Goal: Information Seeking & Learning: Check status

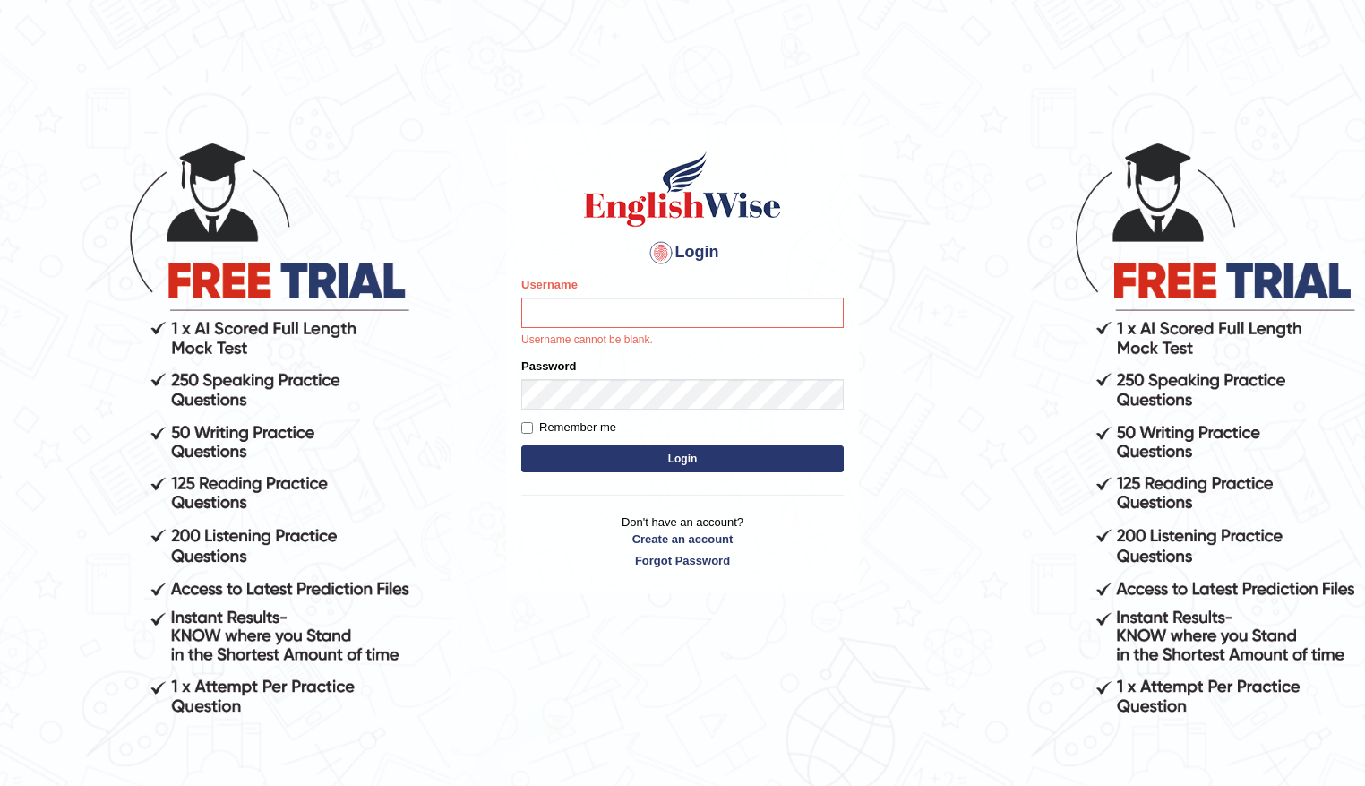
type input "0411980057"
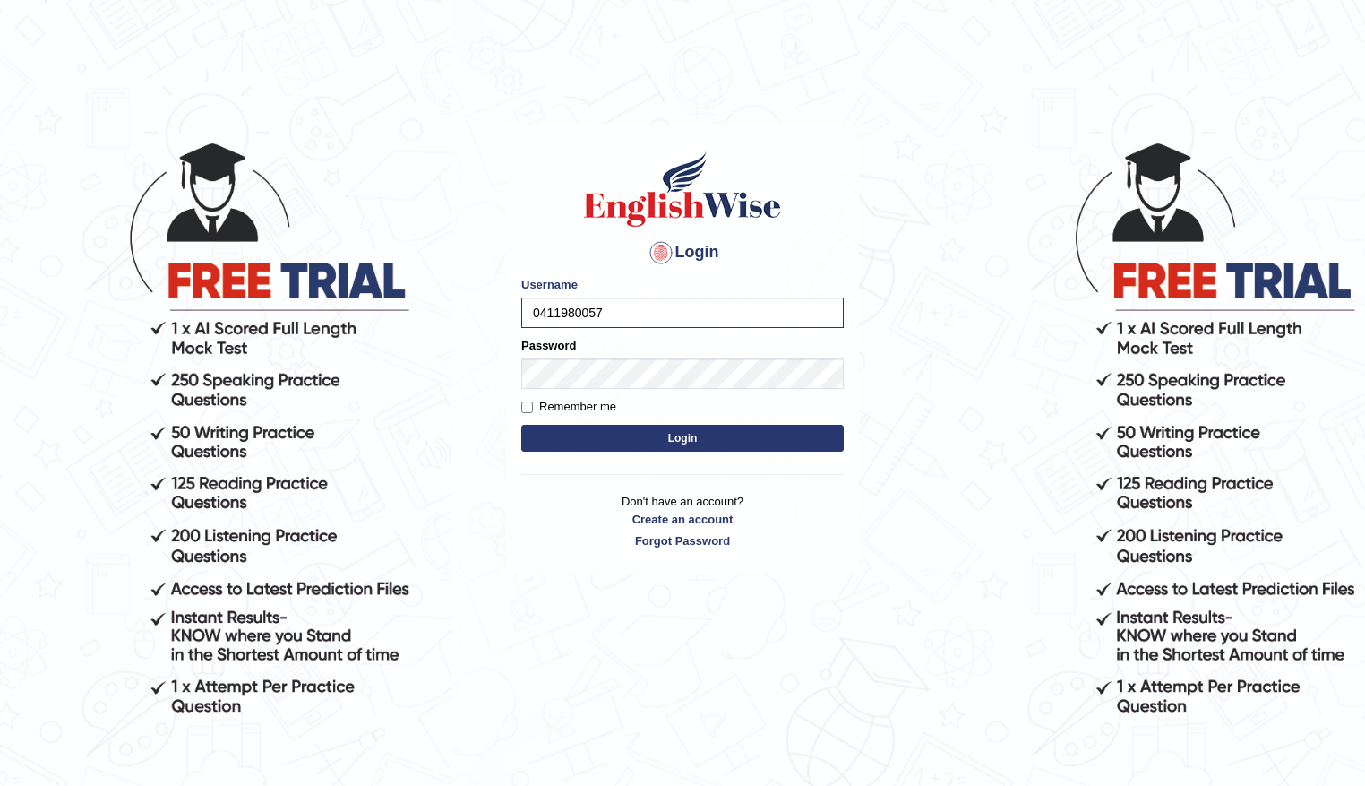
click at [717, 439] on button "Login" at bounding box center [682, 438] width 323 height 27
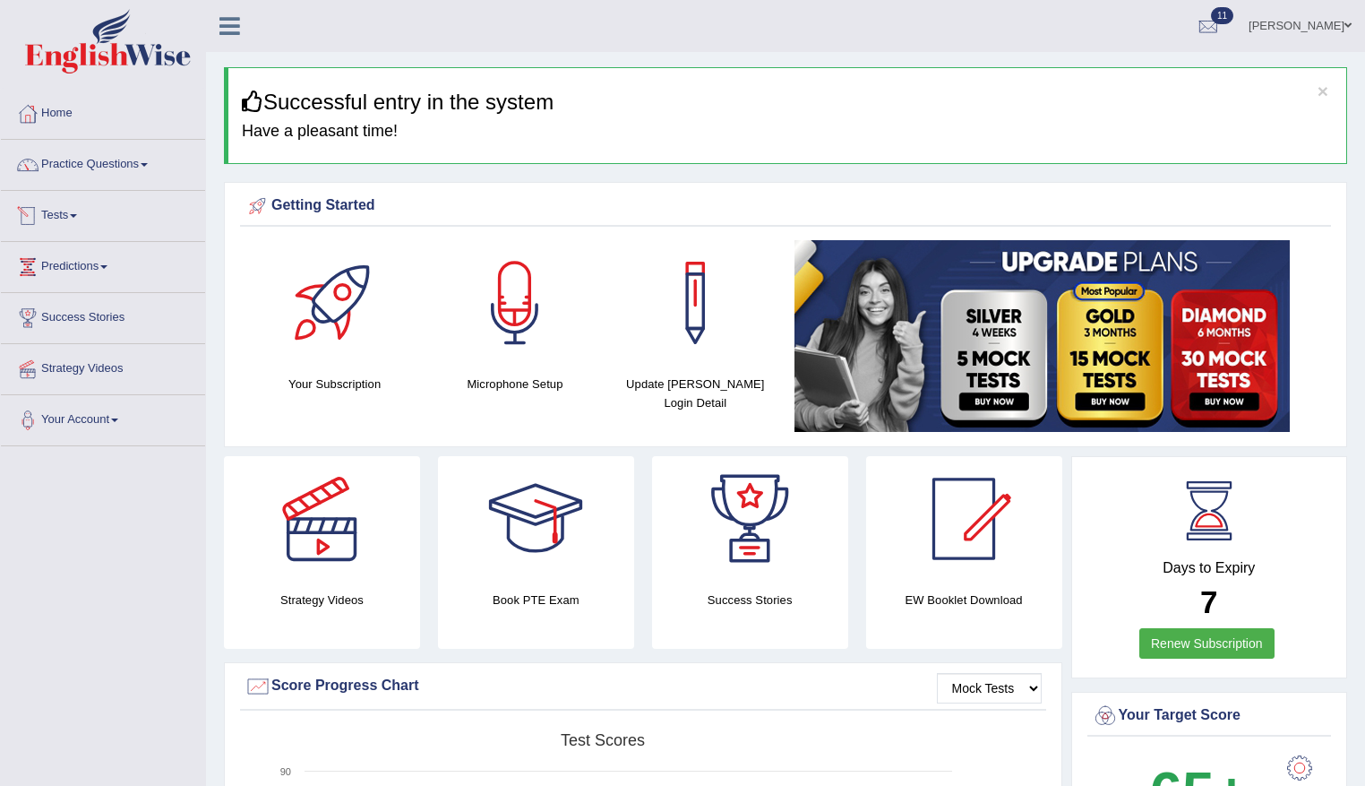
click at [77, 213] on link "Tests" at bounding box center [103, 213] width 204 height 45
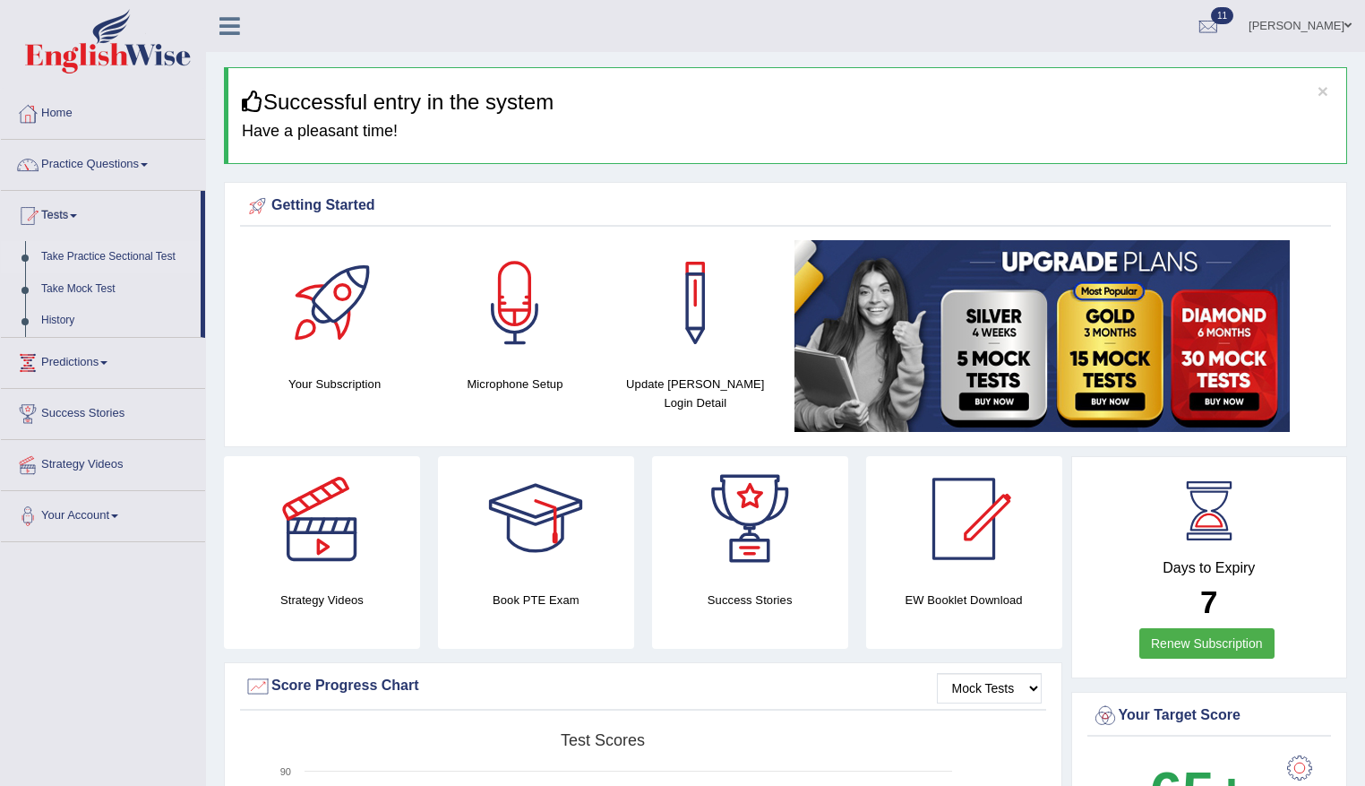
click at [104, 253] on link "Take Practice Sectional Test" at bounding box center [117, 257] width 168 height 32
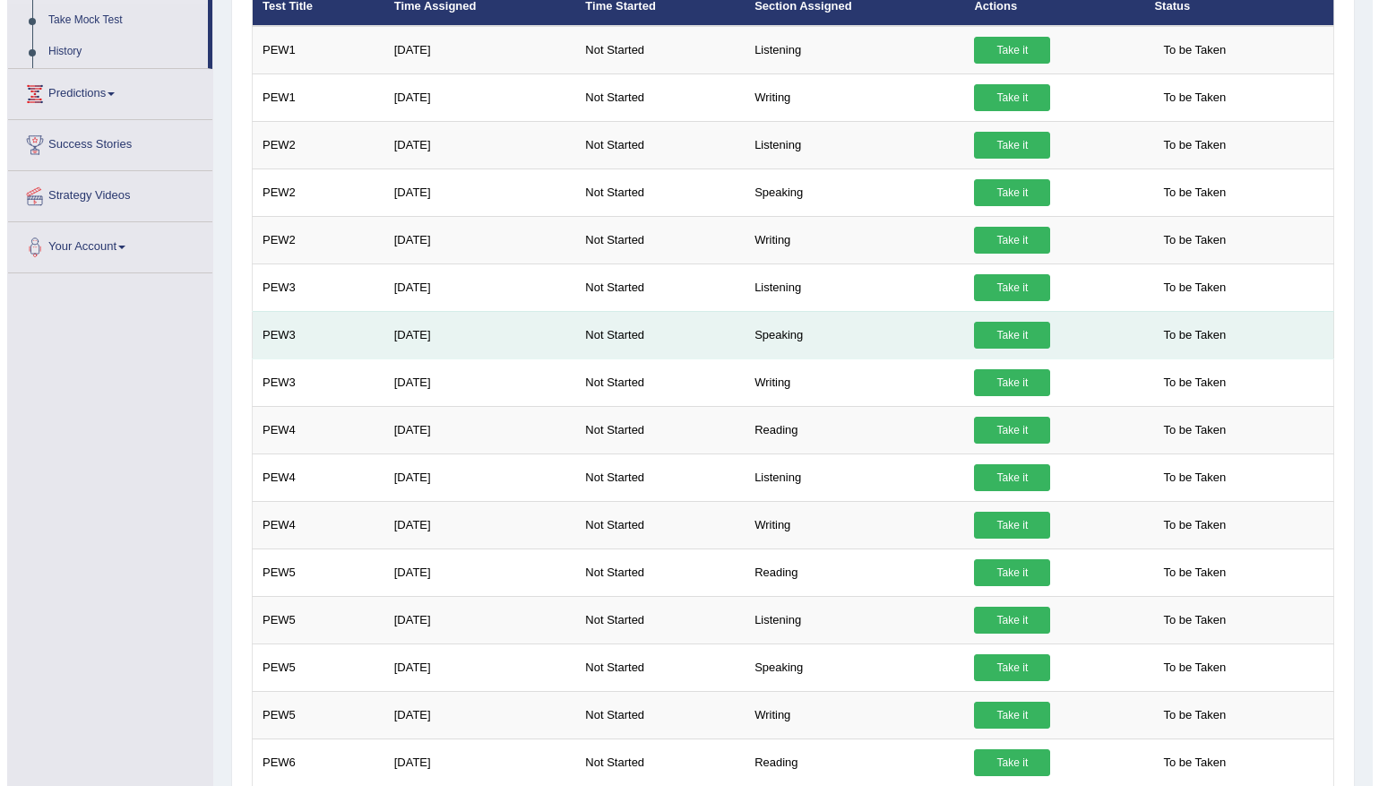
scroll to position [358, 0]
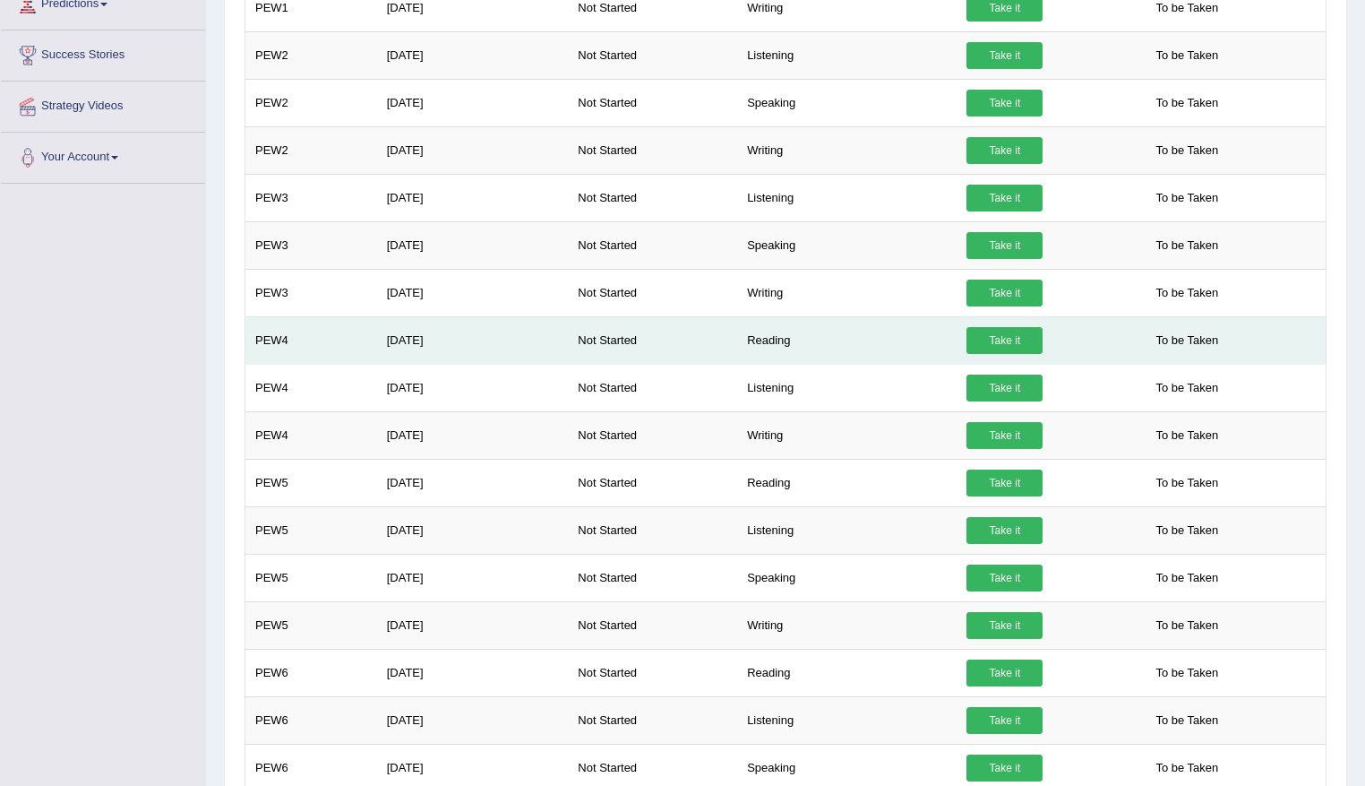
click at [1004, 338] on link "Take it" at bounding box center [1005, 340] width 76 height 27
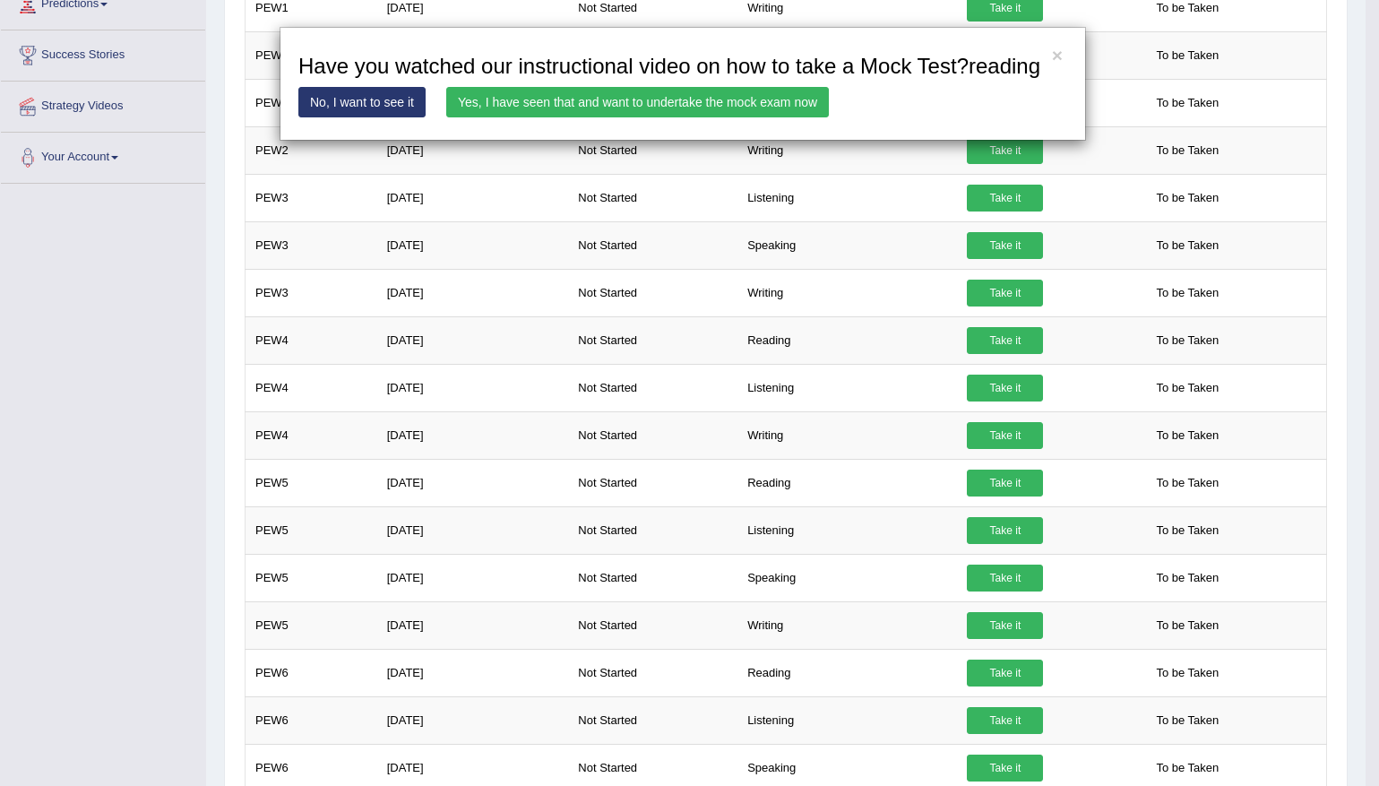
click at [504, 96] on link "Yes, I have seen that and want to undertake the mock exam now" at bounding box center [637, 102] width 383 height 30
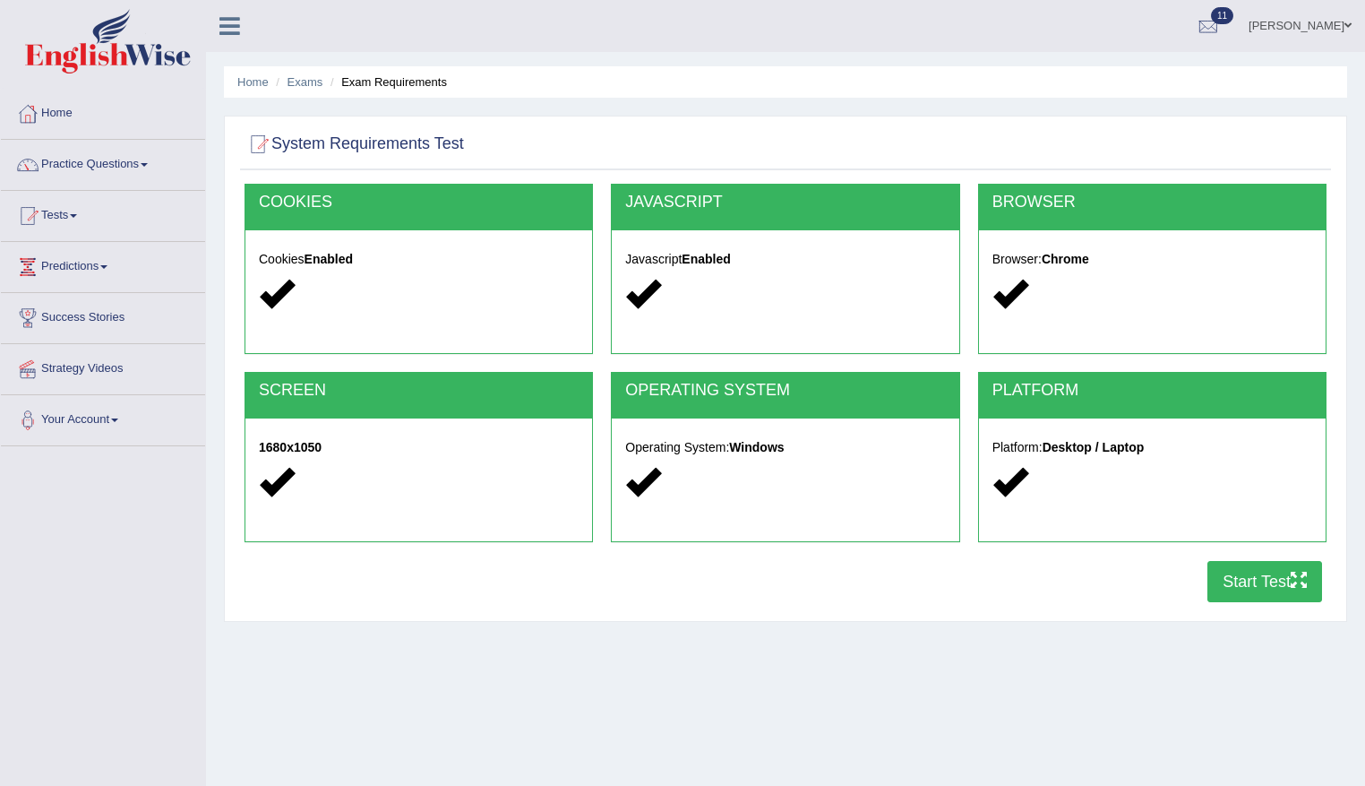
click at [1226, 582] on button "Start Test" at bounding box center [1265, 581] width 115 height 41
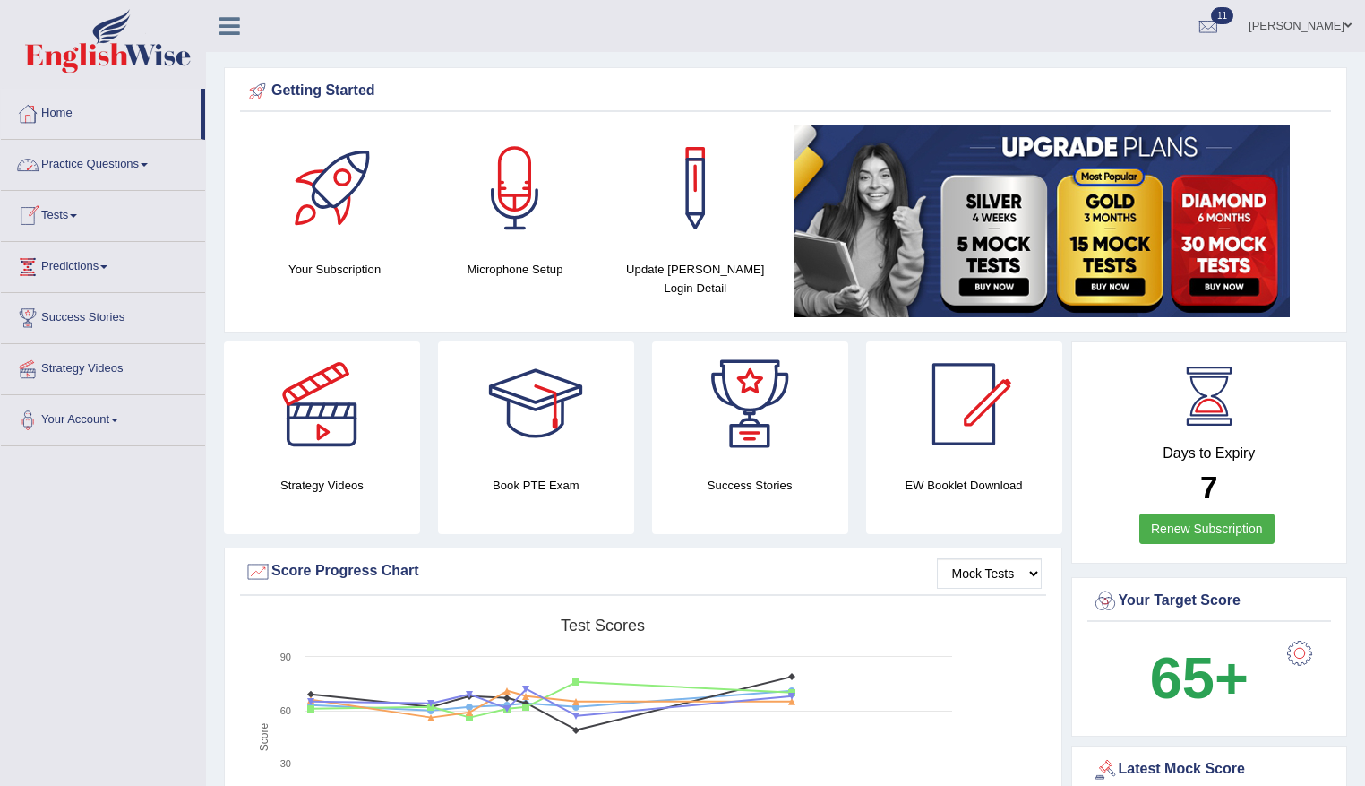
click at [132, 161] on link "Practice Questions" at bounding box center [103, 162] width 204 height 45
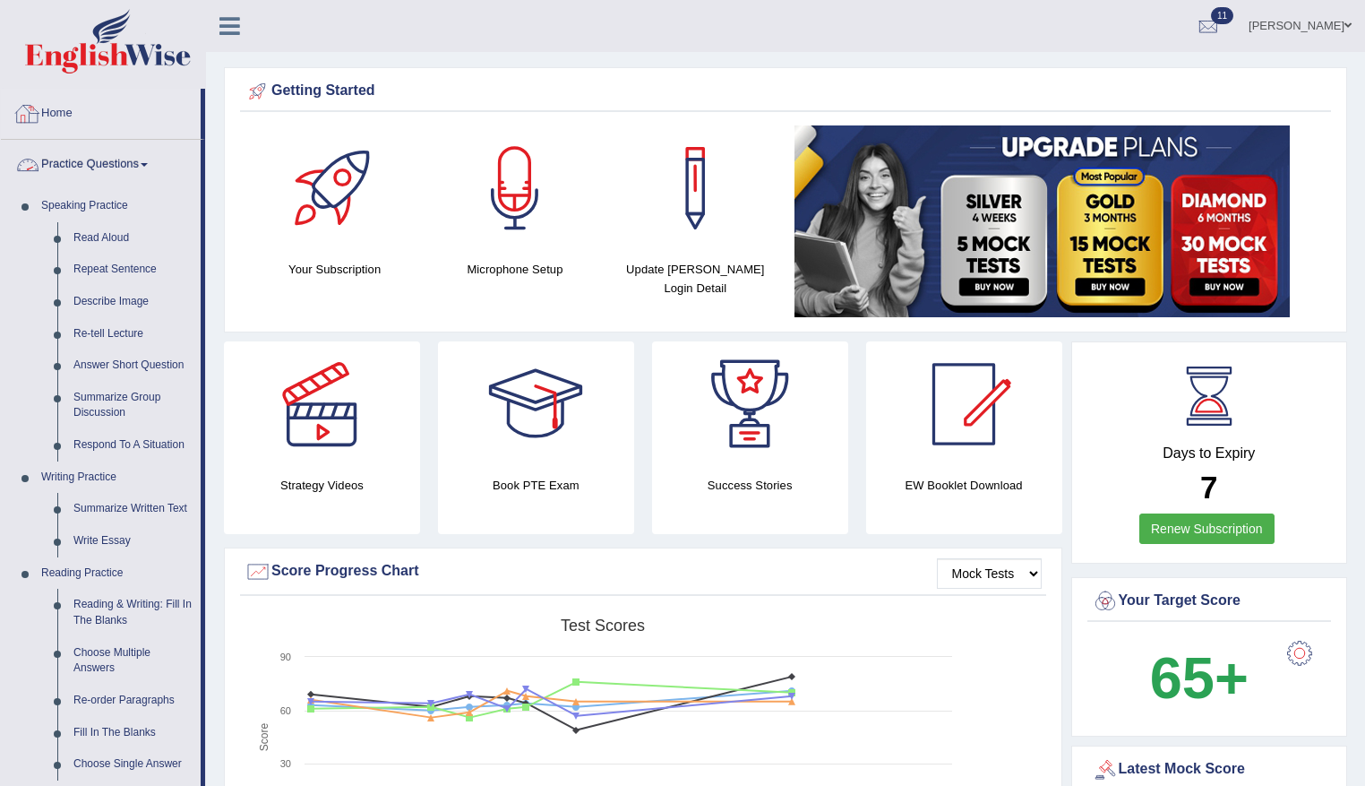
click at [126, 169] on link "Practice Questions" at bounding box center [101, 162] width 200 height 45
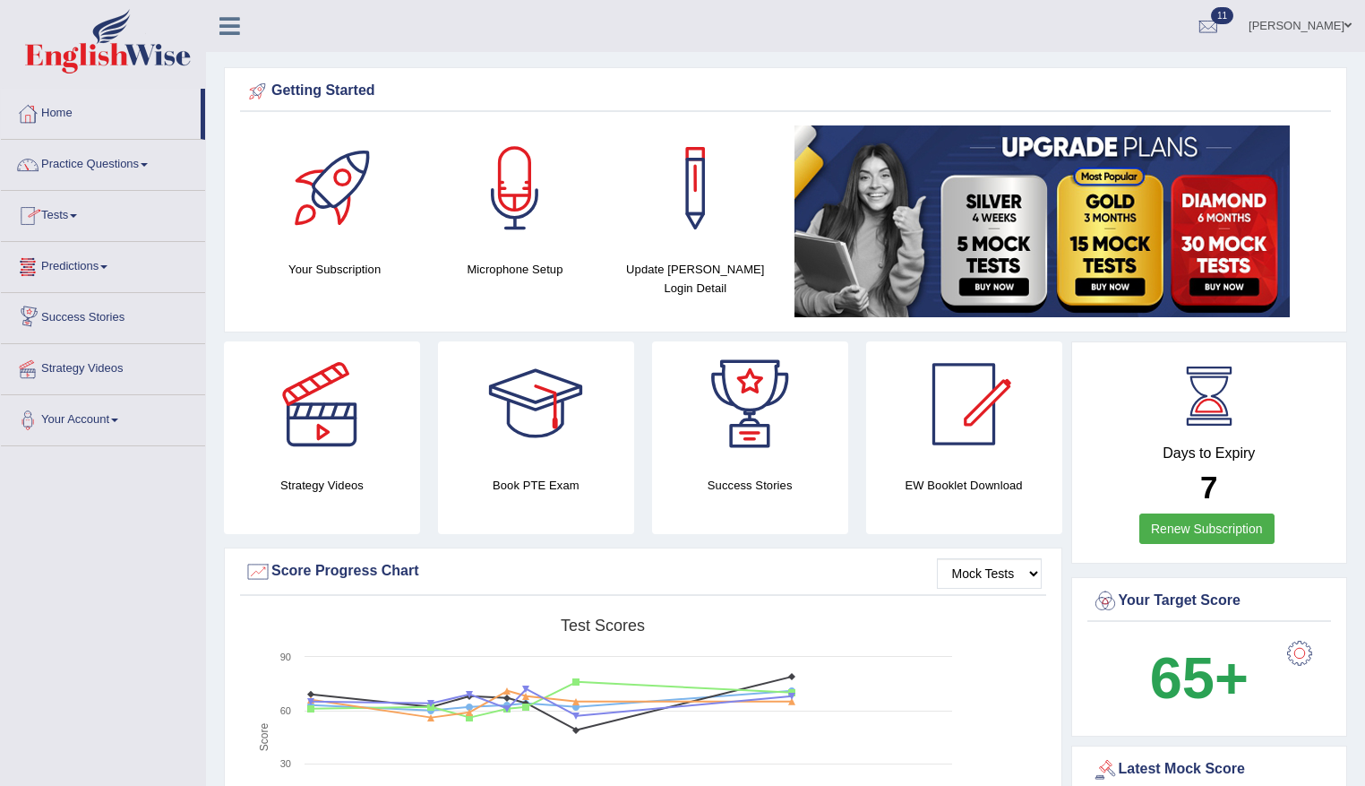
click at [85, 218] on link "Tests" at bounding box center [103, 213] width 204 height 45
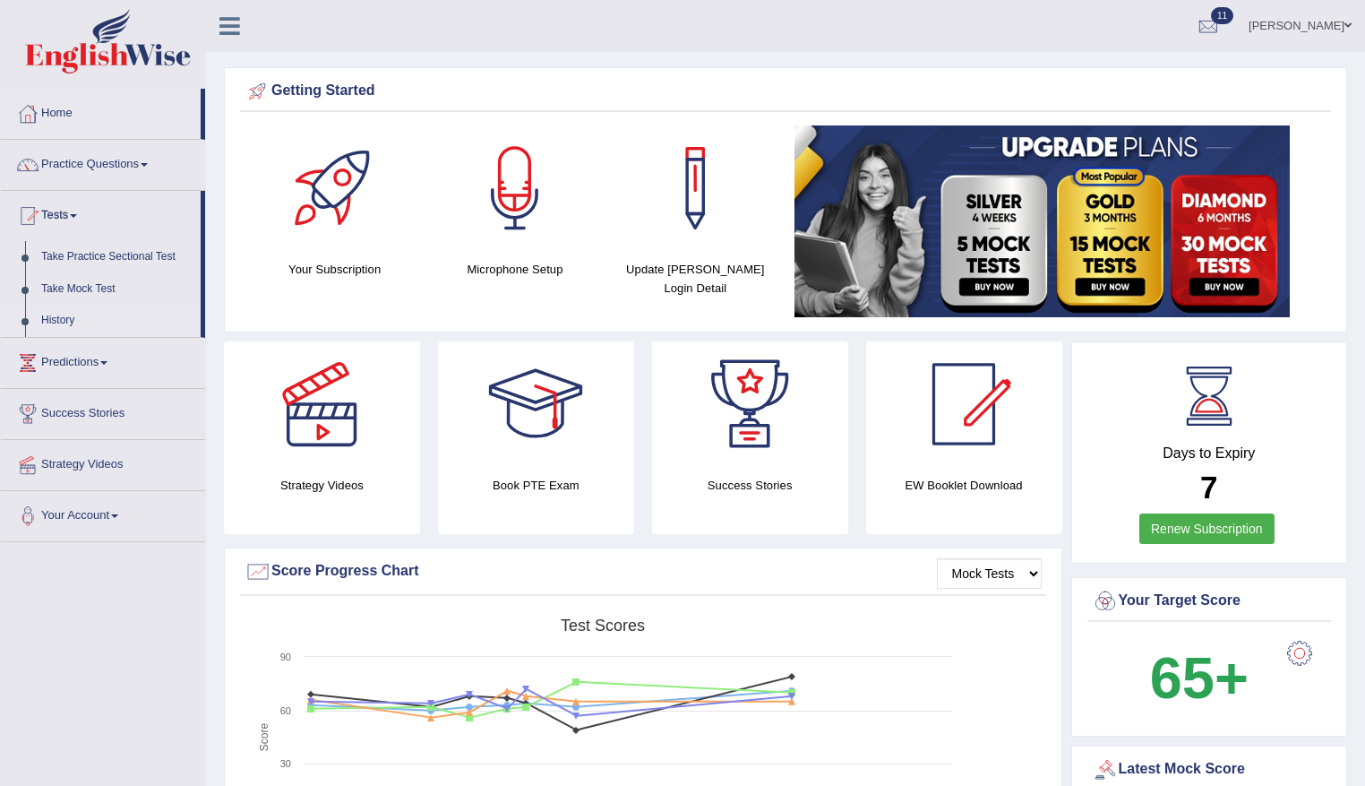
click at [55, 317] on link "History" at bounding box center [117, 321] width 168 height 32
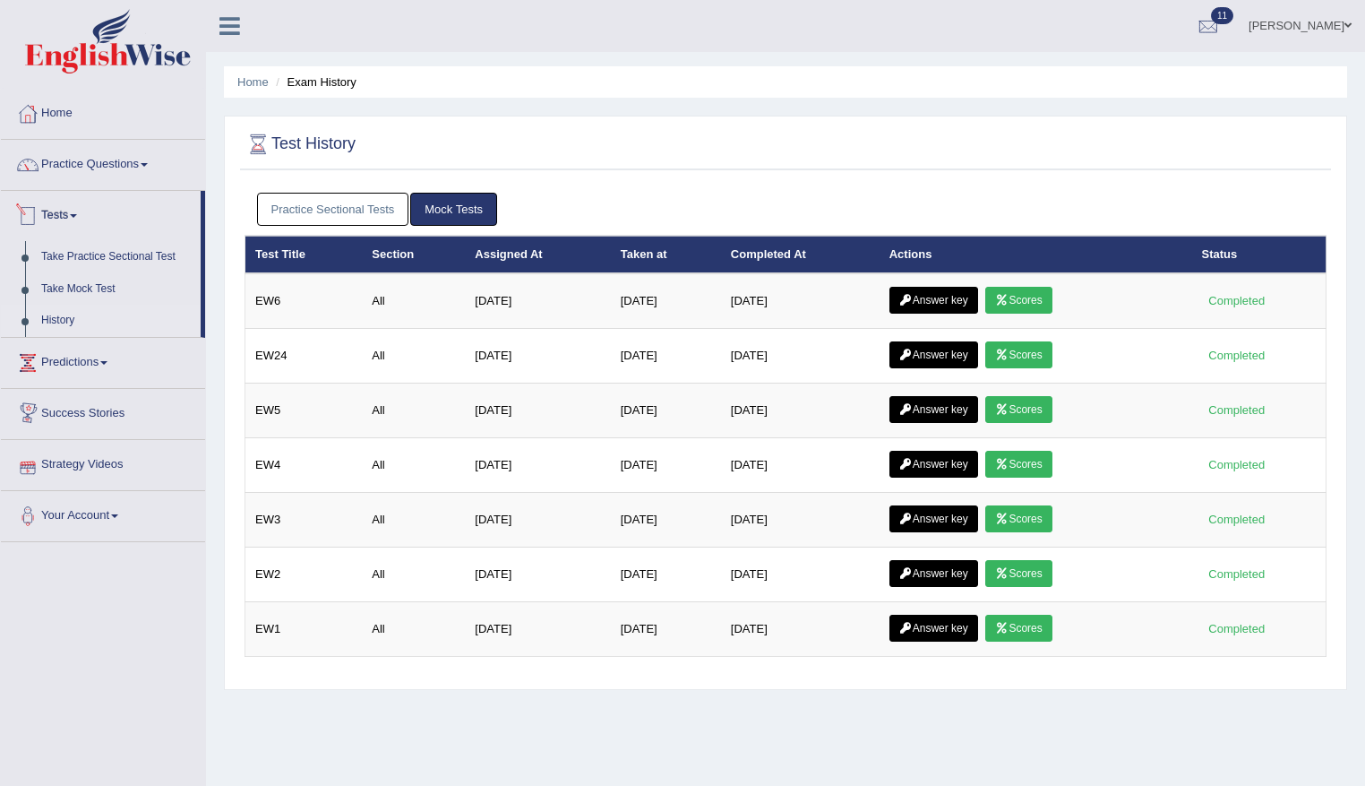
click at [359, 209] on link "Practice Sectional Tests" at bounding box center [333, 209] width 152 height 33
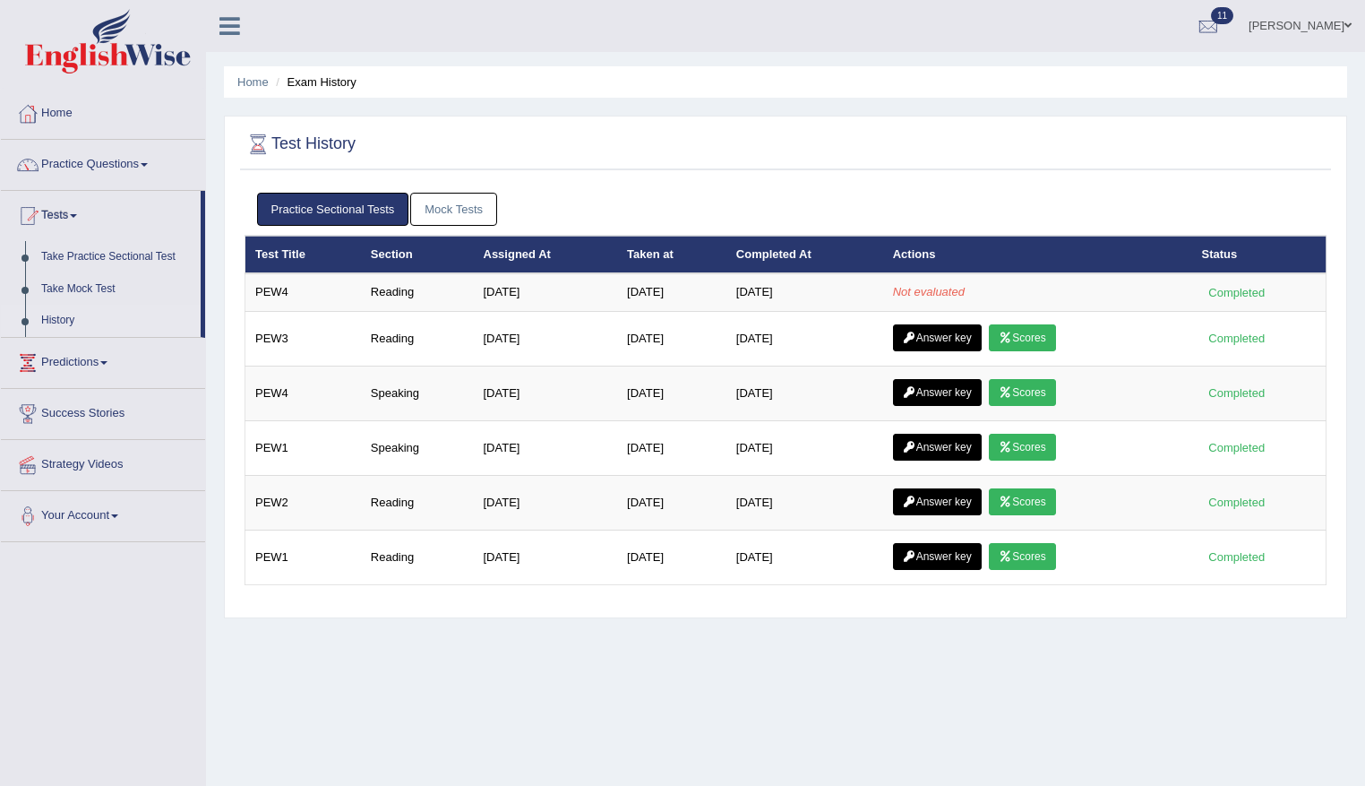
click at [326, 205] on link "Practice Sectional Tests" at bounding box center [333, 209] width 152 height 33
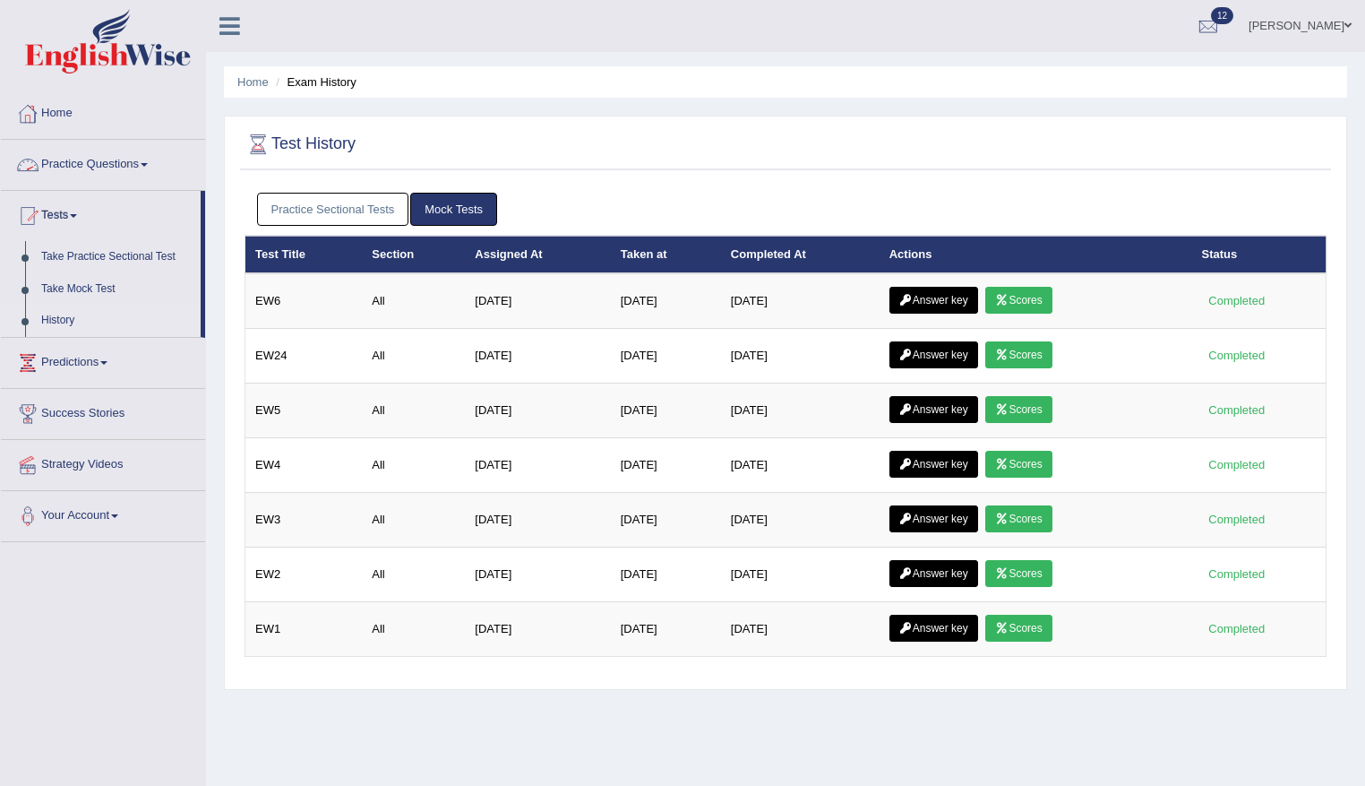
click at [294, 206] on link "Practice Sectional Tests" at bounding box center [333, 209] width 152 height 33
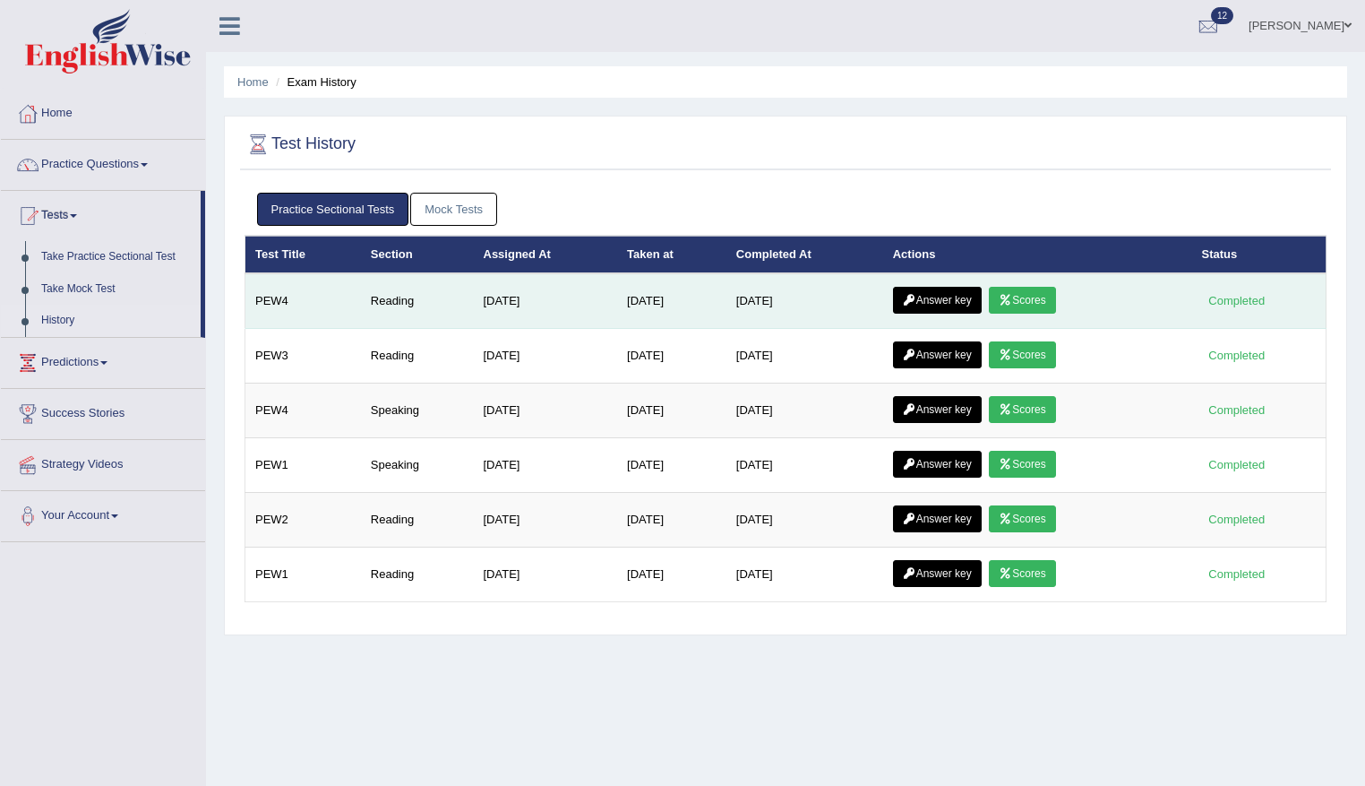
click at [1032, 295] on link "Scores" at bounding box center [1022, 300] width 66 height 27
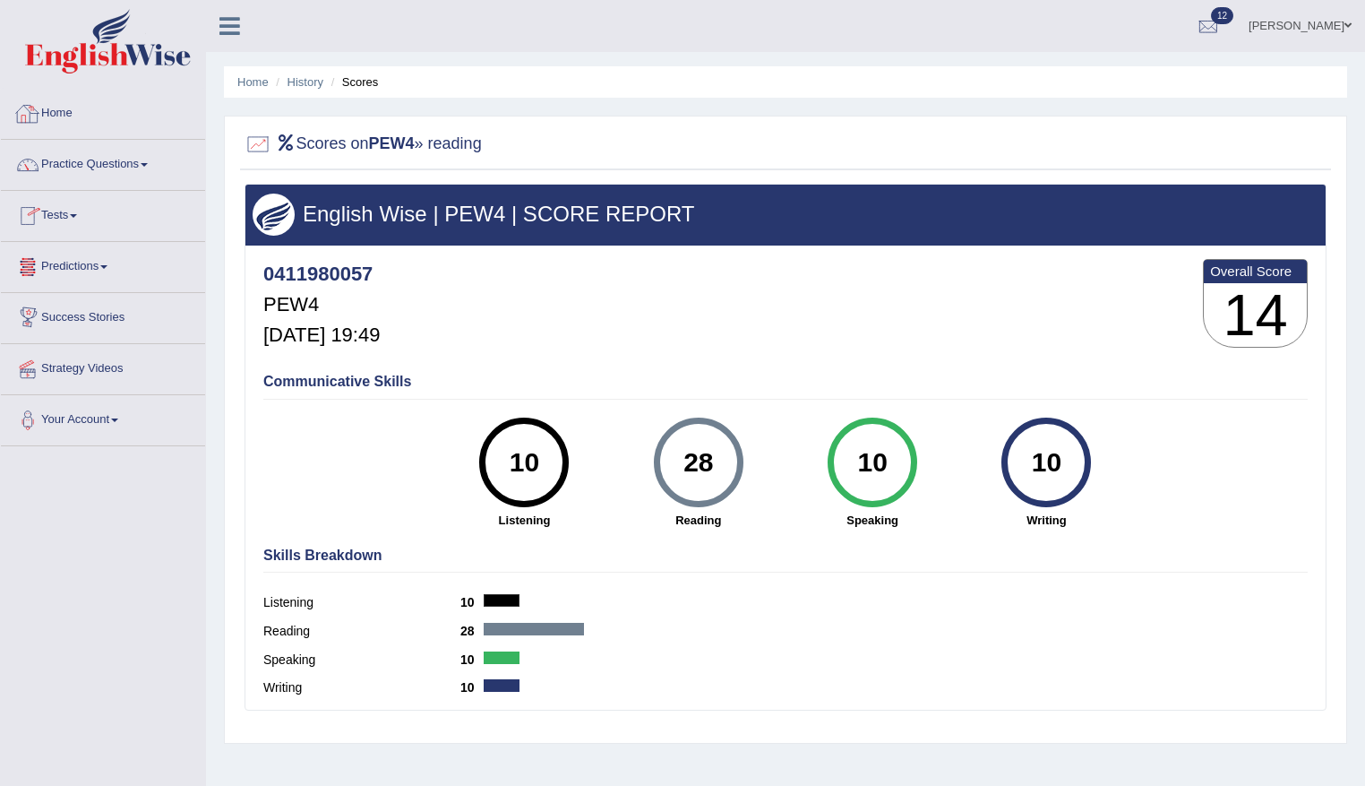
click at [74, 115] on link "Home" at bounding box center [103, 111] width 204 height 45
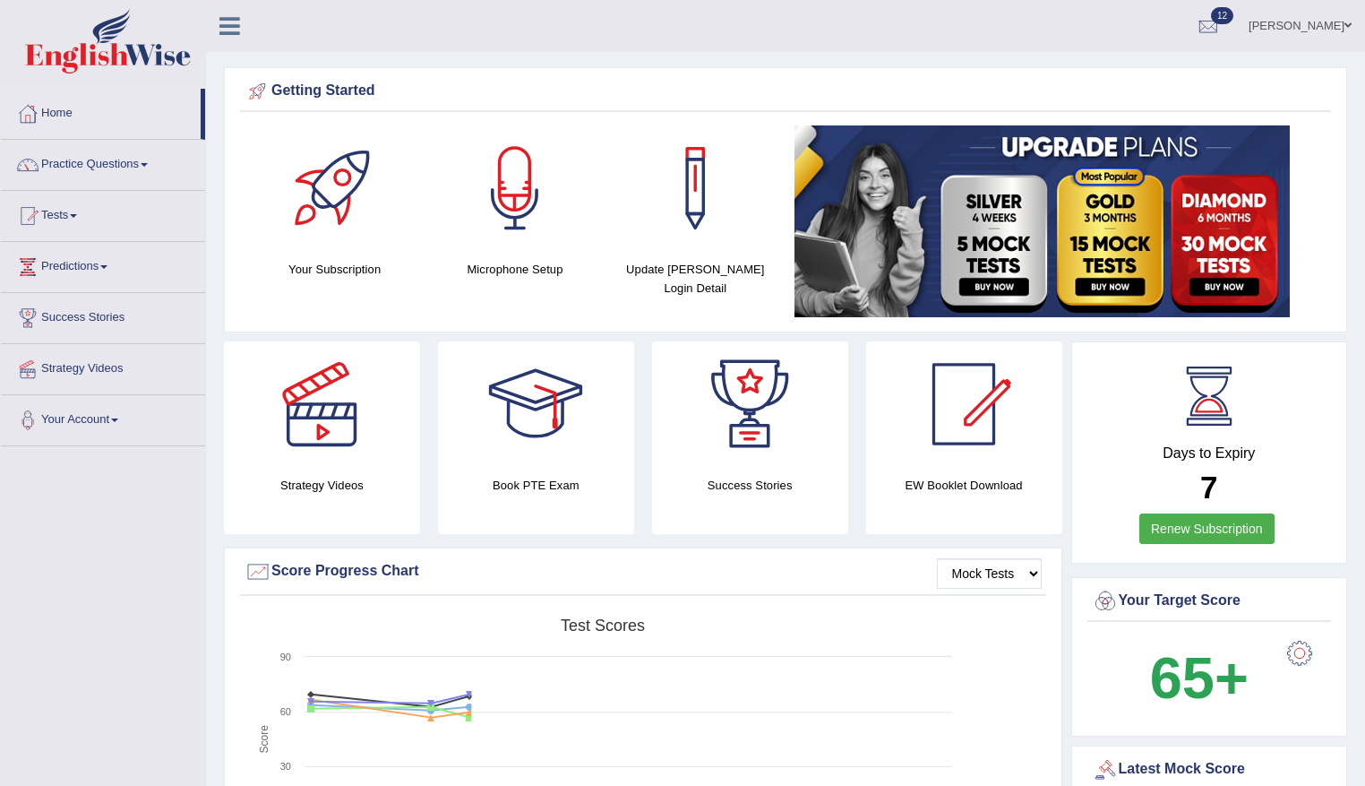
click at [1303, 22] on link "[PERSON_NAME]" at bounding box center [1300, 23] width 130 height 47
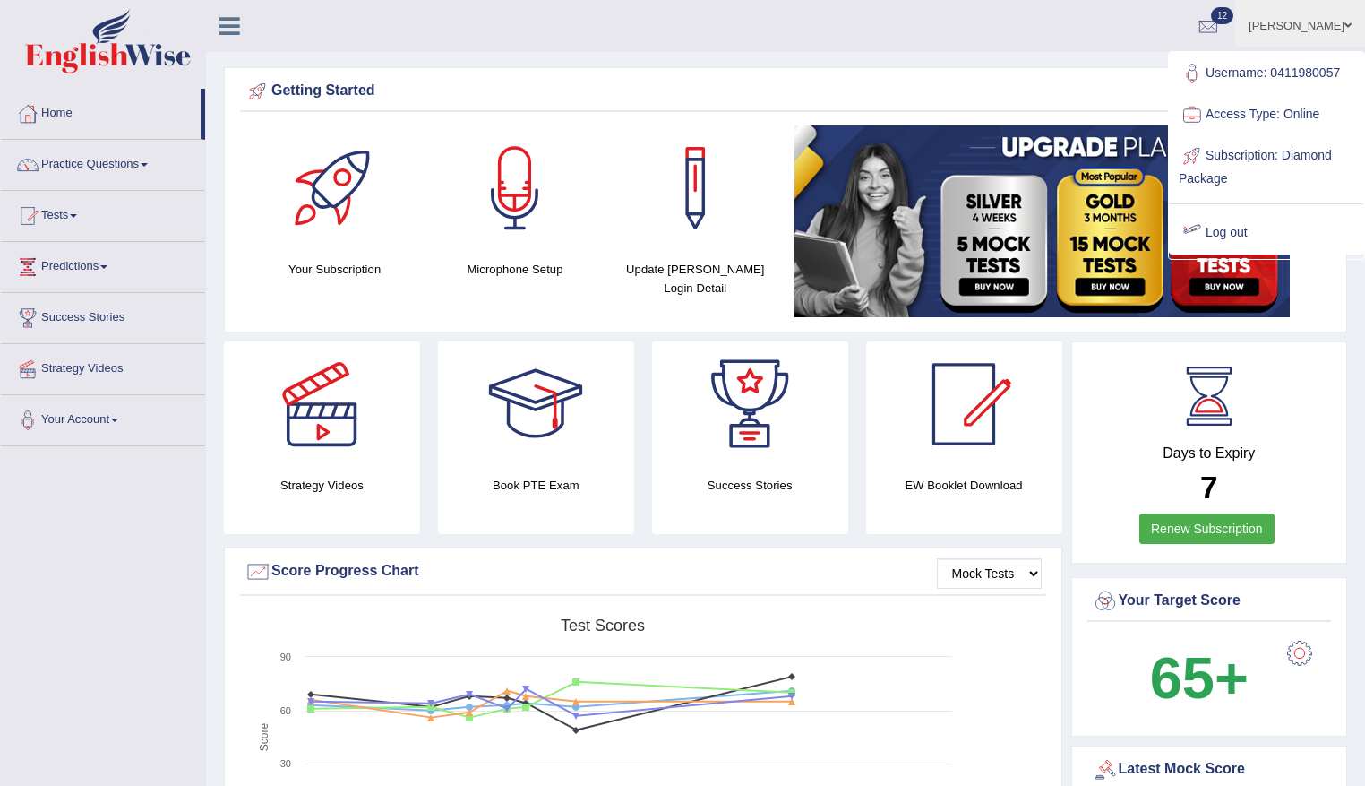
click at [1229, 230] on link "Log out" at bounding box center [1267, 232] width 194 height 41
